Goal: Information Seeking & Learning: Learn about a topic

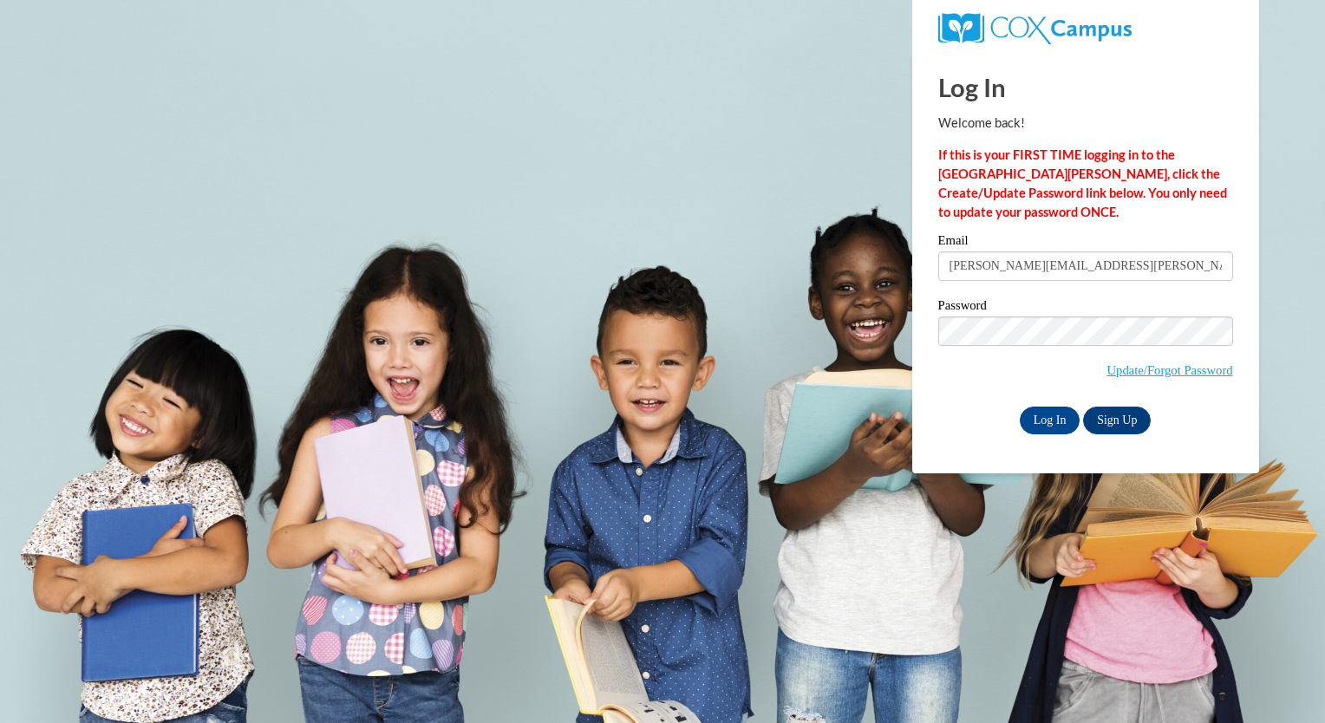
click at [1030, 427] on input "Log In" at bounding box center [1050, 421] width 61 height 28
click at [1065, 422] on input "Log In" at bounding box center [1050, 421] width 61 height 28
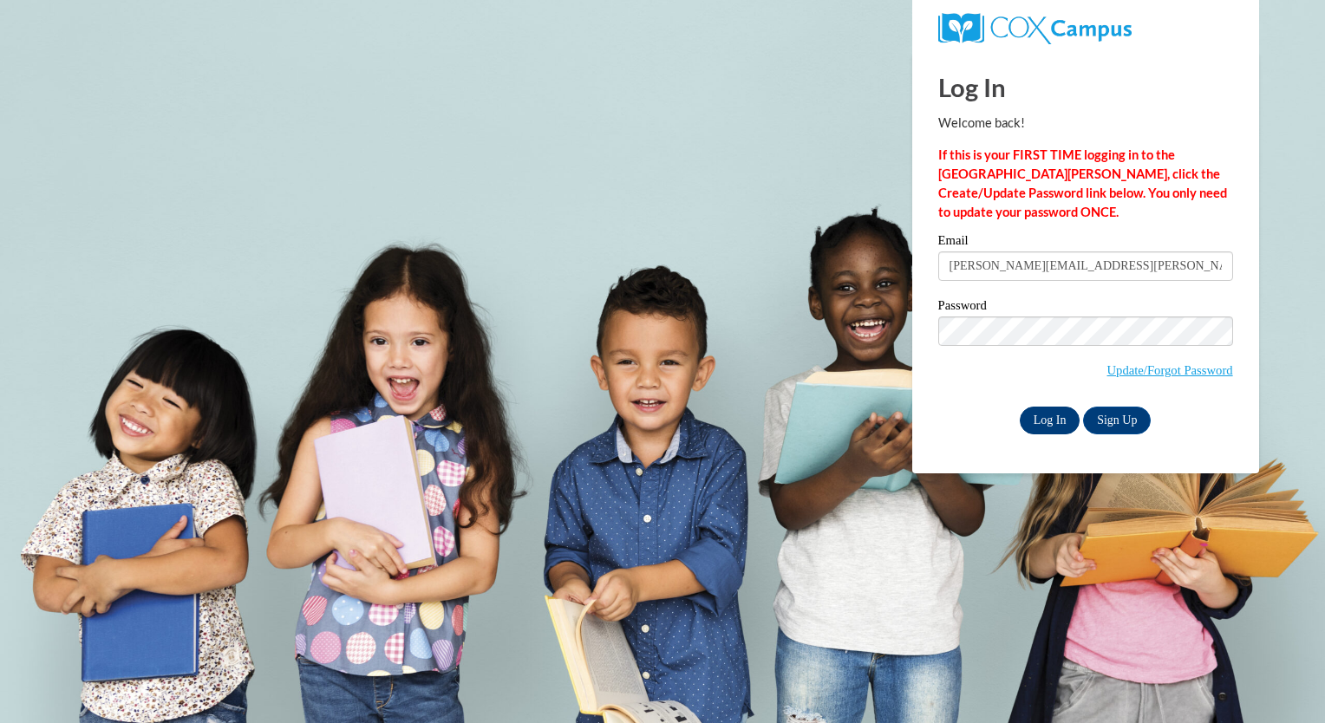
click at [1065, 422] on input "Log In" at bounding box center [1050, 421] width 61 height 28
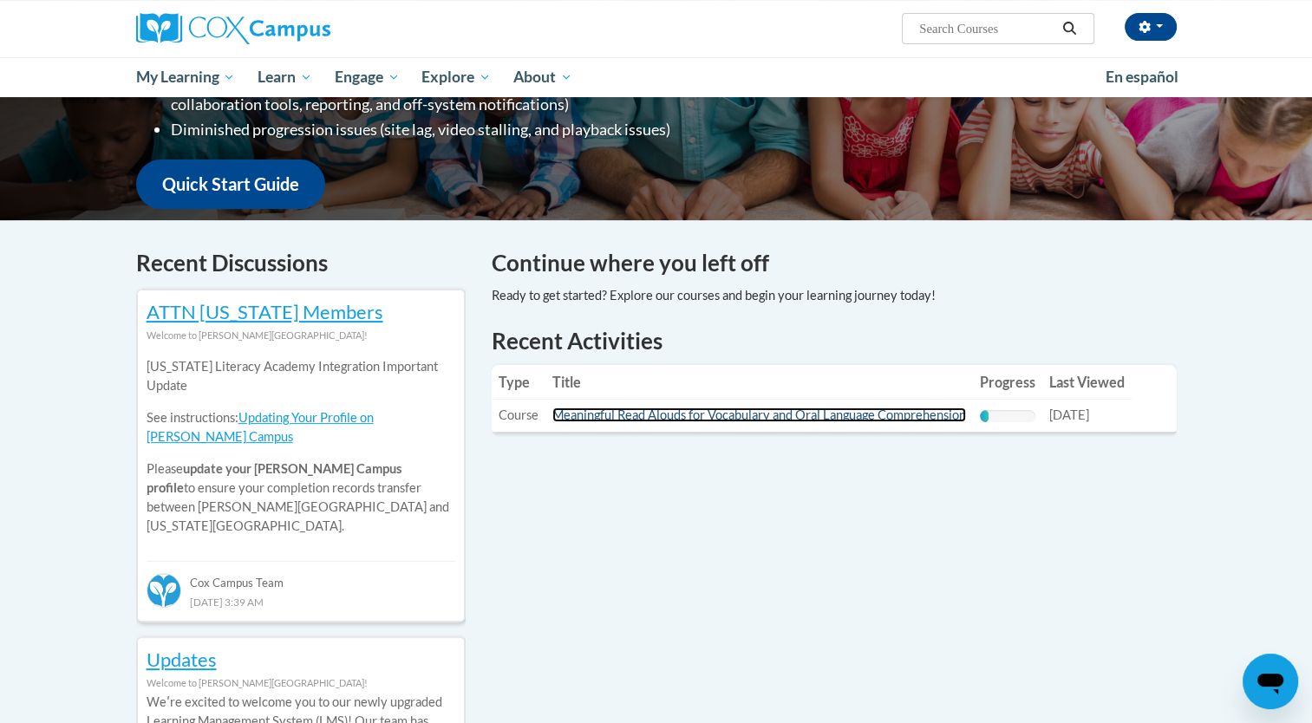
click at [731, 416] on link "Meaningful Read Alouds for Vocabulary and Oral Language Comprehension" at bounding box center [759, 415] width 414 height 15
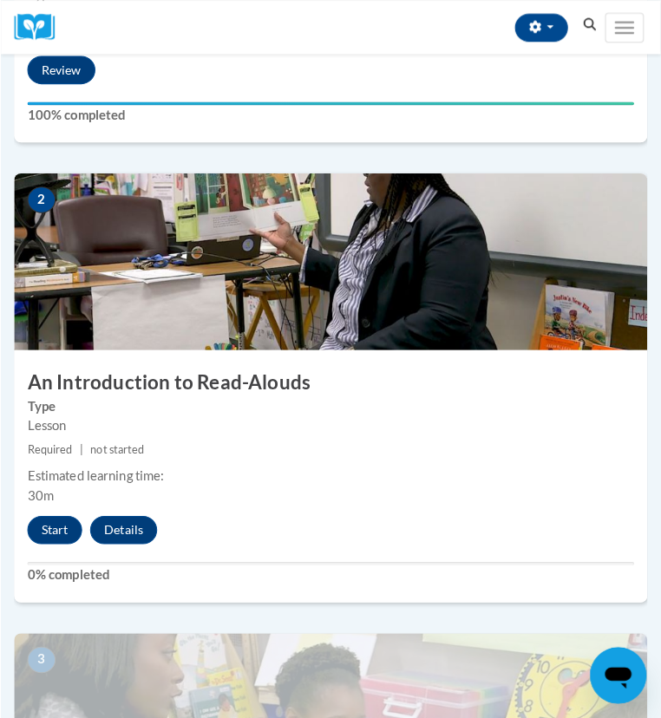
scroll to position [724, 0]
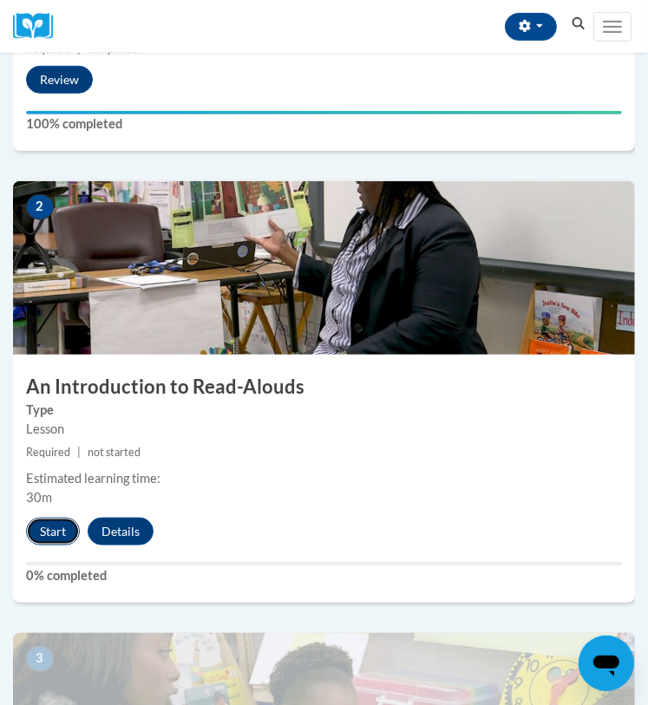
click at [53, 527] on button "Start" at bounding box center [53, 532] width 54 height 28
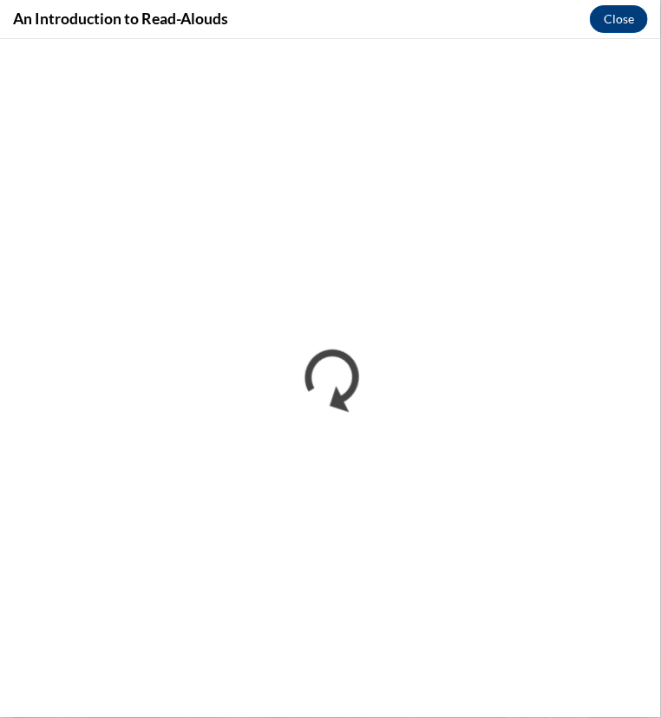
scroll to position [0, 0]
